Goal: Task Accomplishment & Management: Manage account settings

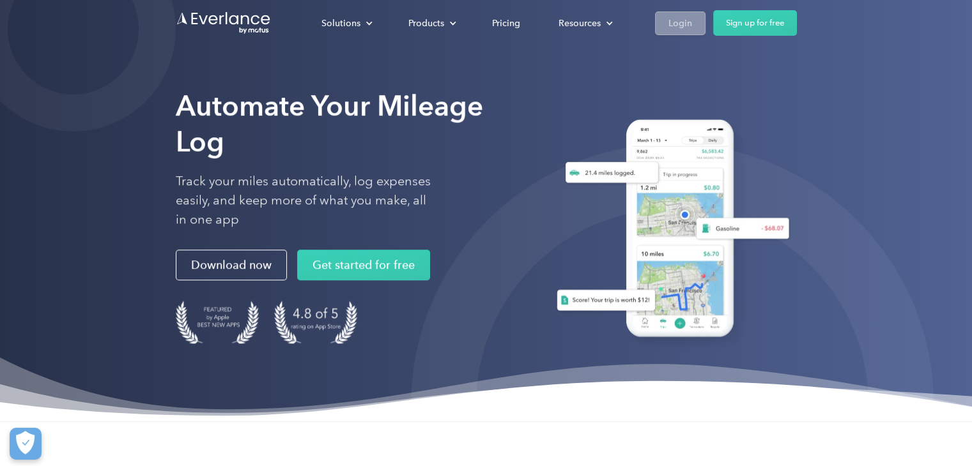
click at [694, 22] on link "Login" at bounding box center [680, 24] width 50 height 24
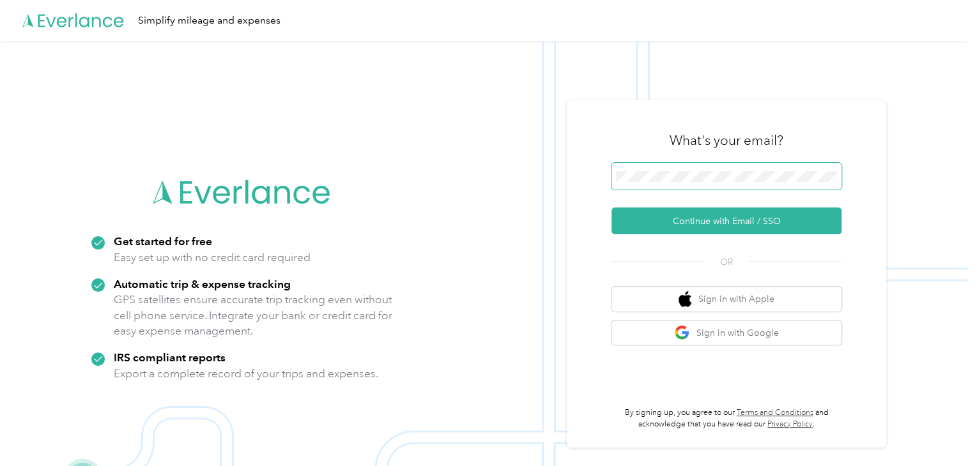
click at [693, 169] on span at bounding box center [726, 176] width 230 height 27
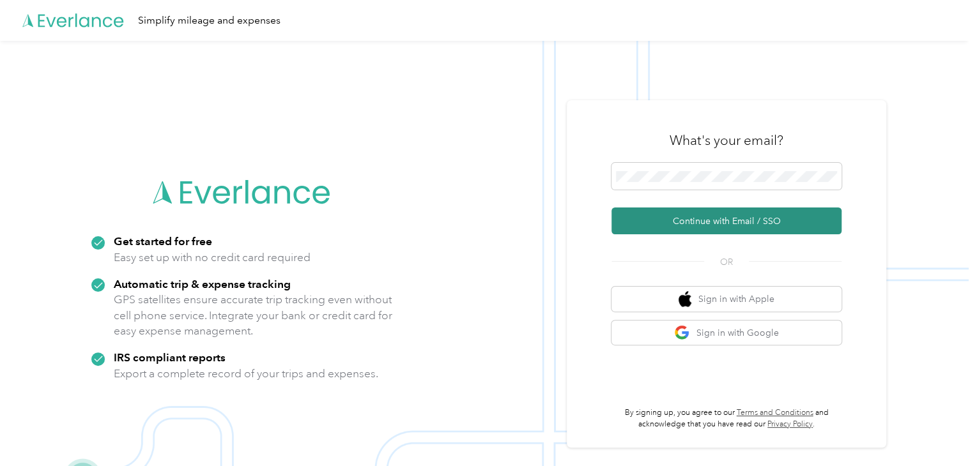
click at [716, 224] on button "Continue with Email / SSO" at bounding box center [726, 221] width 230 height 27
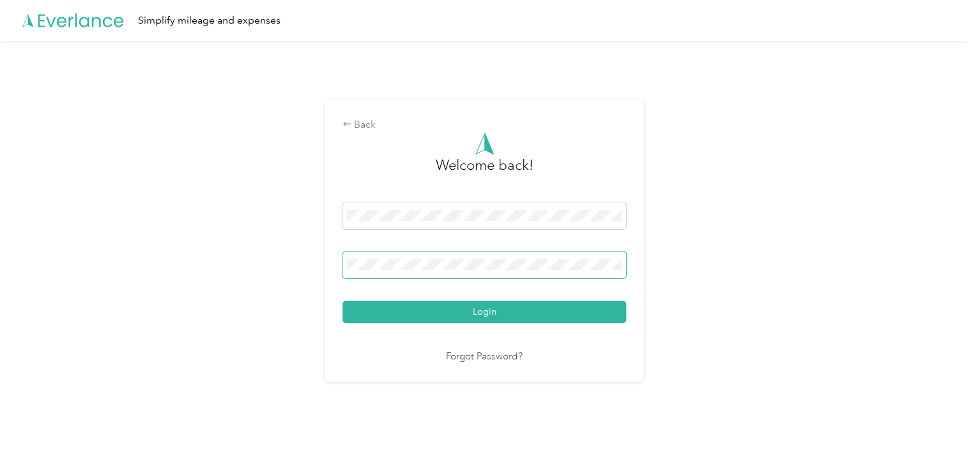
click at [342, 301] on button "Login" at bounding box center [484, 312] width 284 height 22
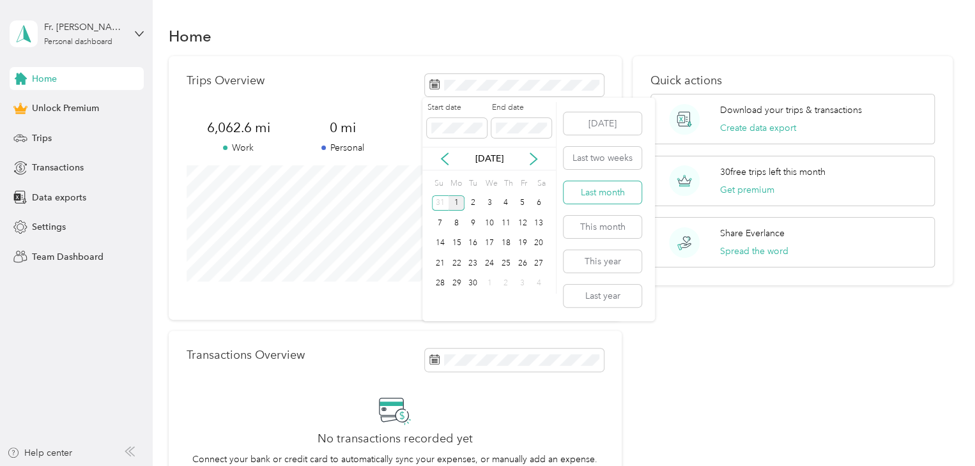
click at [588, 188] on button "Last month" at bounding box center [603, 192] width 78 height 22
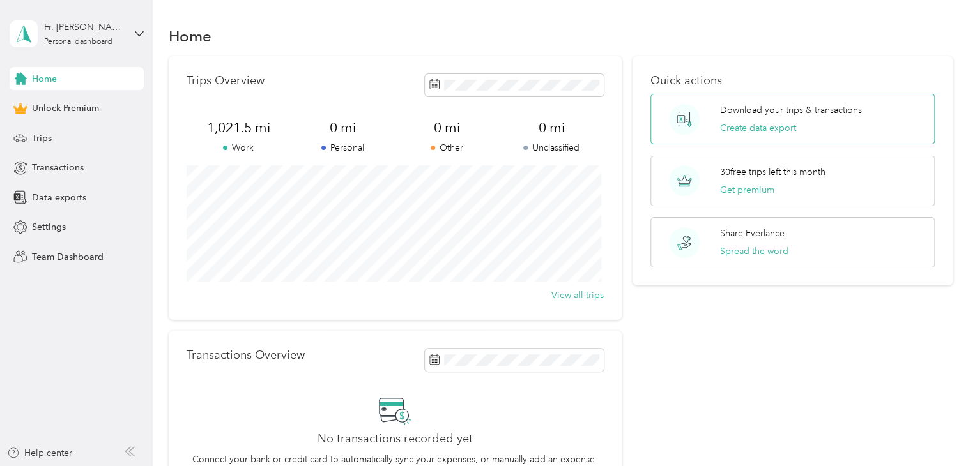
click at [755, 105] on p "Download your trips & transactions" at bounding box center [791, 110] width 142 height 13
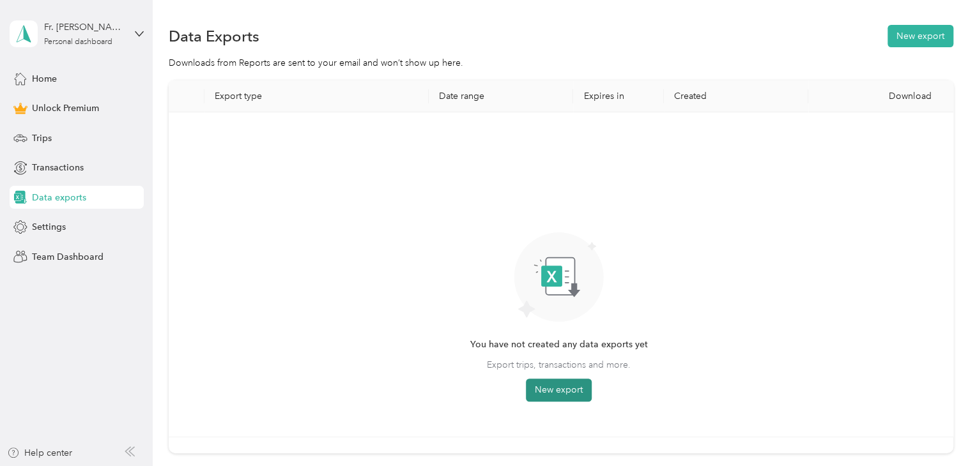
click at [568, 383] on button "New export" at bounding box center [559, 390] width 66 height 23
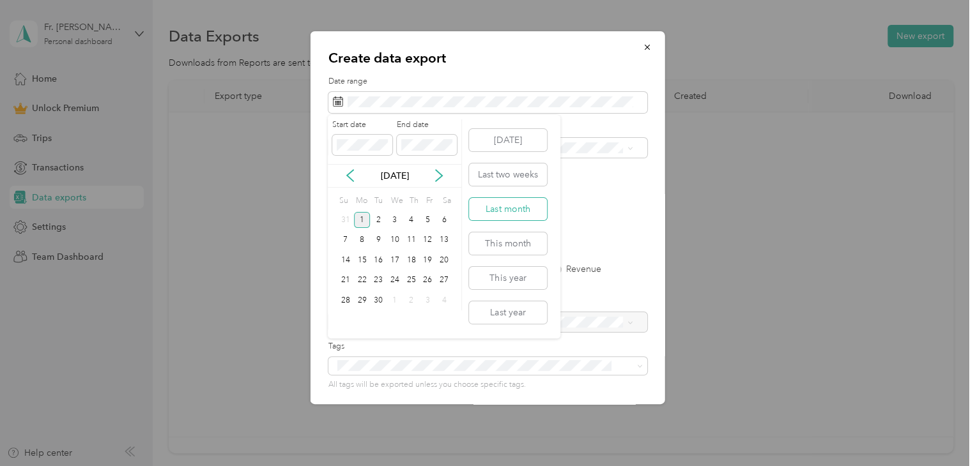
click at [519, 212] on button "Last month" at bounding box center [508, 209] width 78 height 22
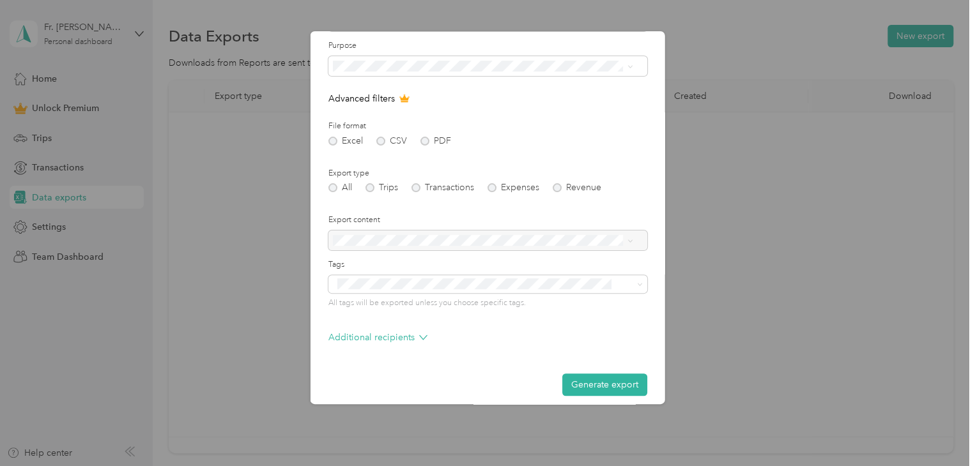
scroll to position [91, 0]
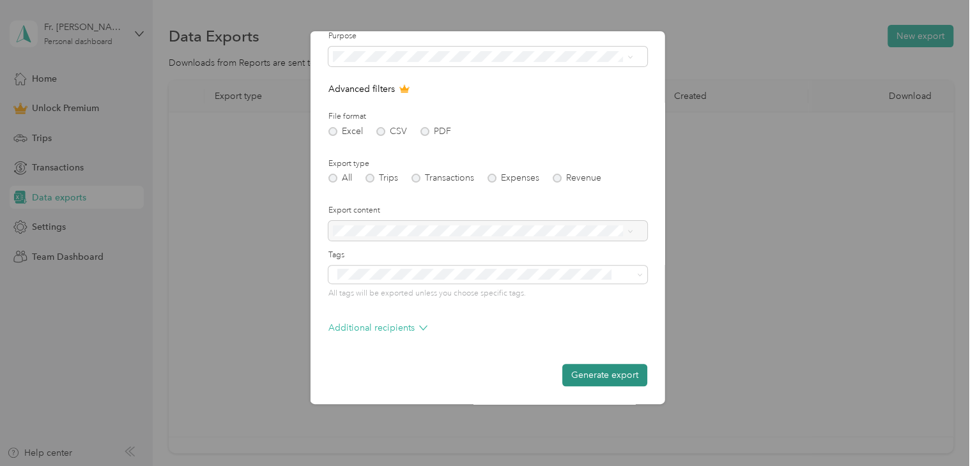
click at [576, 374] on button "Generate export" at bounding box center [604, 375] width 85 height 22
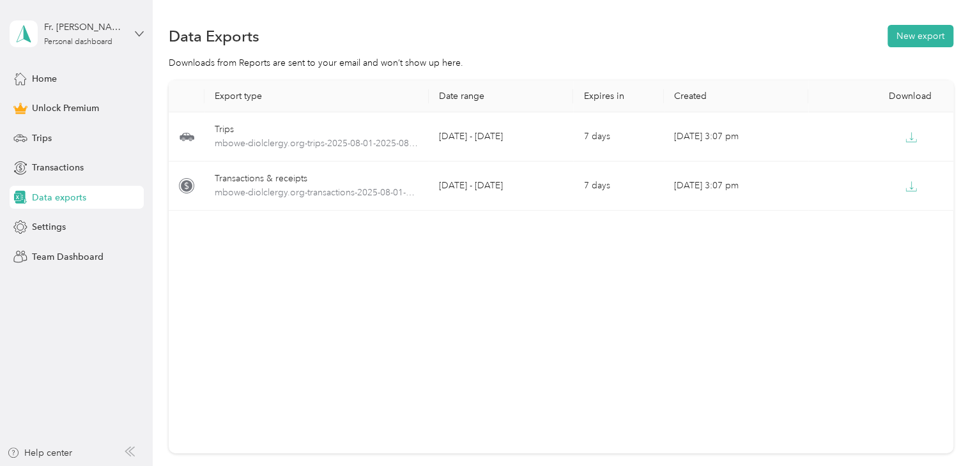
click at [138, 37] on icon at bounding box center [139, 33] width 9 height 9
click at [112, 105] on div "Log out" at bounding box center [144, 104] width 251 height 22
